Goal: Task Accomplishment & Management: Manage account settings

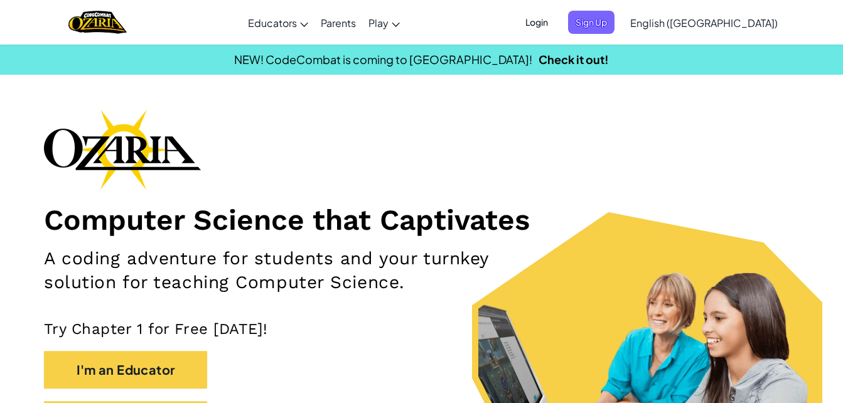
click at [556, 26] on span "Login" at bounding box center [537, 22] width 38 height 23
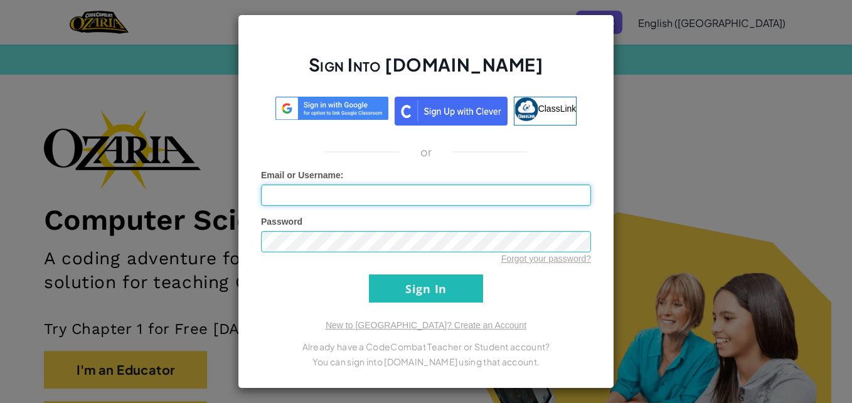
click at [343, 199] on input "Email or Username :" at bounding box center [426, 195] width 330 height 21
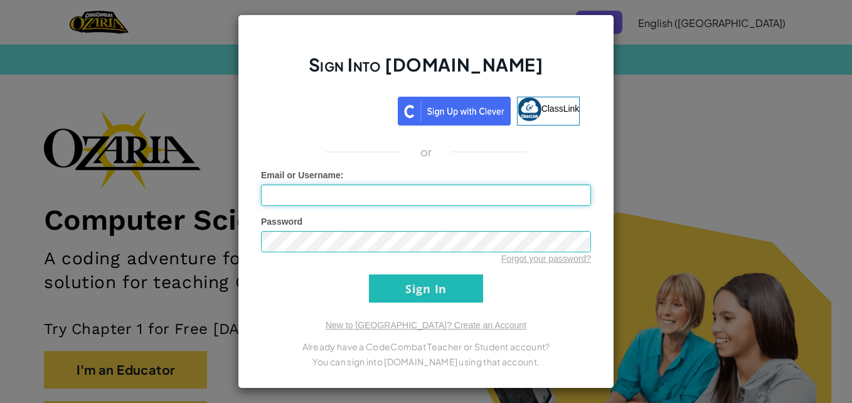
click at [278, 205] on input "Email or Username :" at bounding box center [426, 195] width 330 height 21
type input "[EMAIL_ADDRESS][DOMAIN_NAME]"
click at [148, 216] on div "Sign Into [DOMAIN_NAME] ClassLink or Unknown Error Email or Username : [EMAIL_A…" at bounding box center [426, 201] width 852 height 403
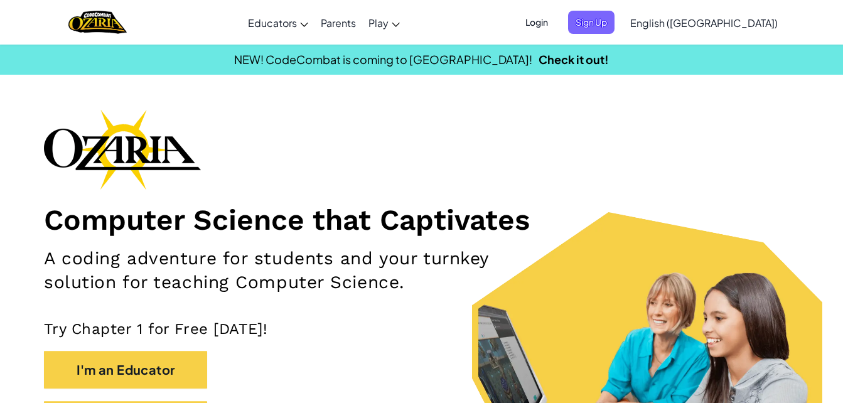
click at [148, 216] on h1 "Computer Science that Captivates" at bounding box center [421, 219] width 755 height 35
click at [605, 34] on div "Login Sign Up English ([GEOGRAPHIC_DATA]) English ([GEOGRAPHIC_DATA]) English (…" at bounding box center [648, 23] width 272 height 34
click at [556, 33] on span "Login" at bounding box center [537, 22] width 38 height 23
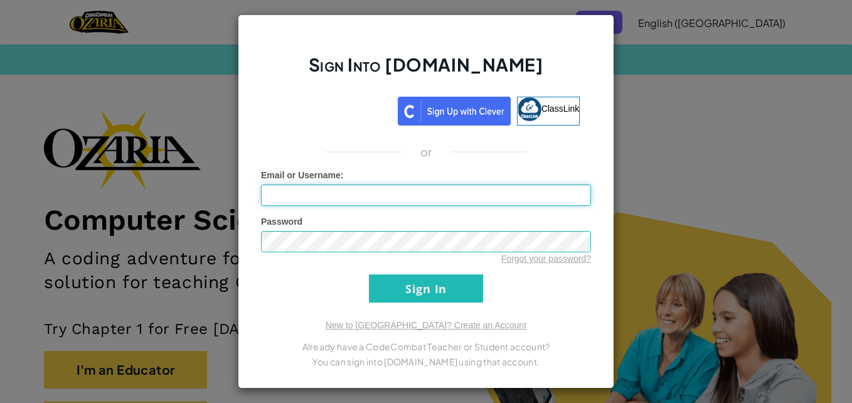
click at [327, 193] on input "Email or Username :" at bounding box center [426, 195] width 330 height 21
type input "[EMAIL_ADDRESS][DOMAIN_NAME]"
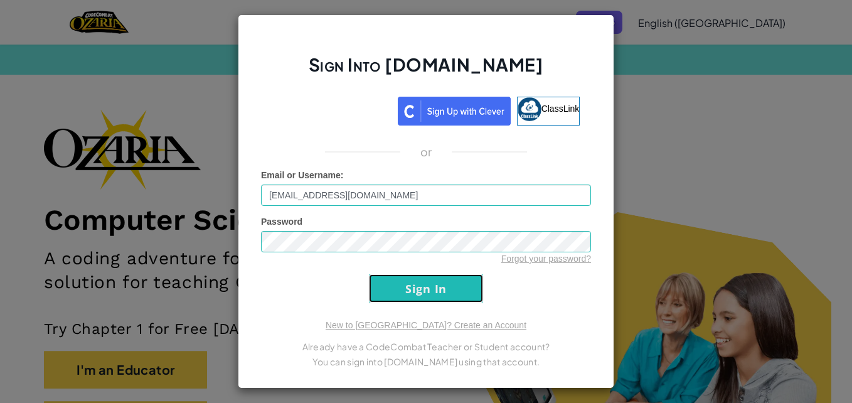
click at [411, 298] on input "Sign In" at bounding box center [426, 288] width 114 height 28
